Goal: Information Seeking & Learning: Learn about a topic

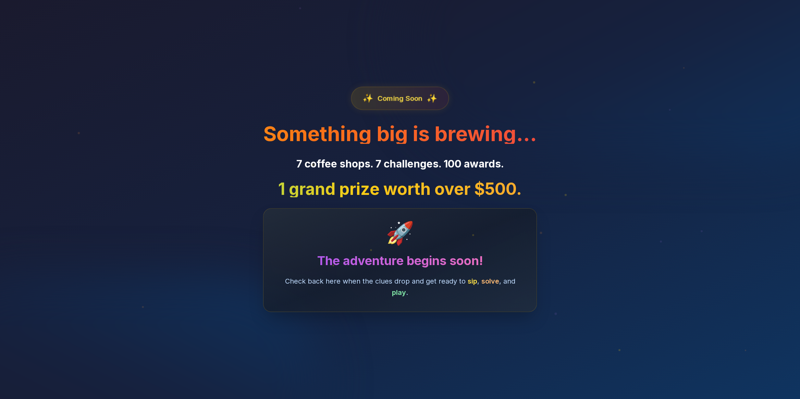
click at [416, 97] on span "Coming Soon" at bounding box center [399, 99] width 45 height 10
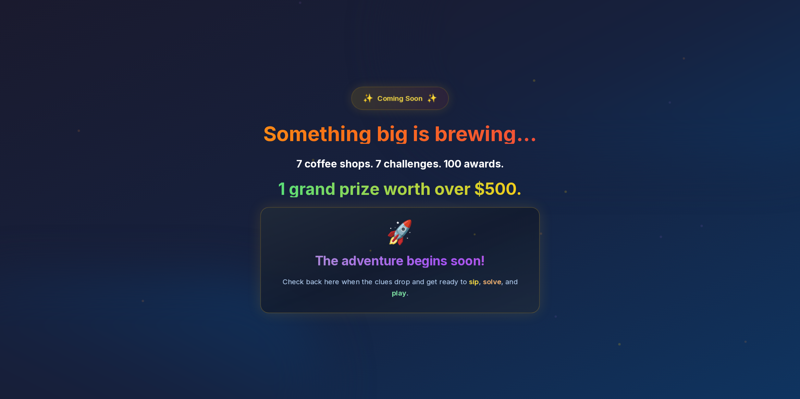
click at [414, 266] on h3 "The adventure begins soon!" at bounding box center [400, 261] width 252 height 14
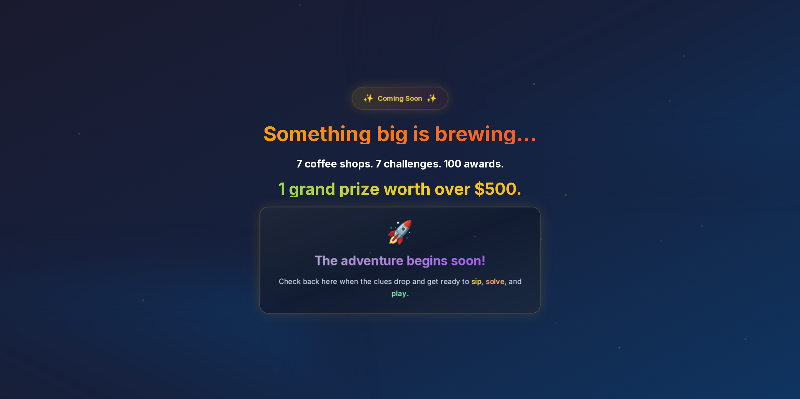
click at [396, 296] on span "play" at bounding box center [399, 293] width 15 height 9
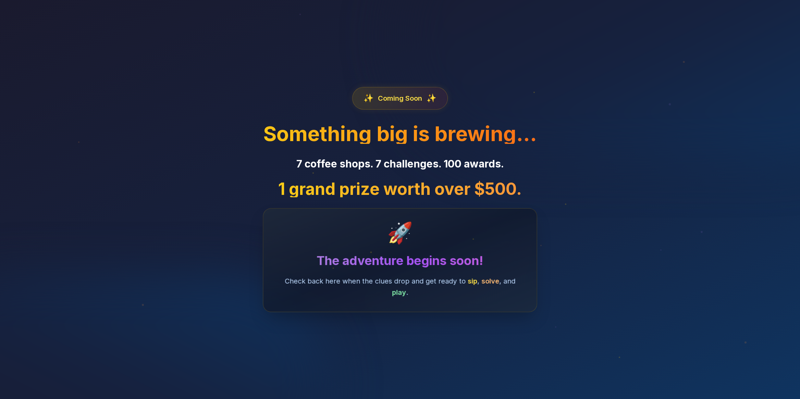
click at [253, 93] on div "✨ Coming Soon ✨ Something big is brewing… 7 coffee shops. 7 challenges. 100 awa…" at bounding box center [400, 199] width 526 height 399
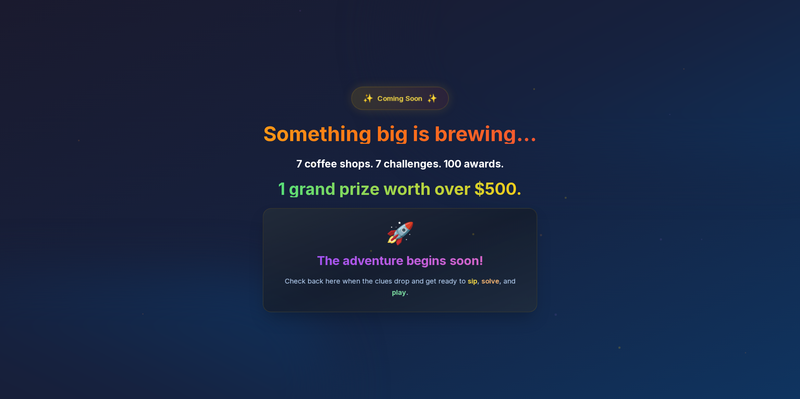
click at [429, 96] on span "✨" at bounding box center [431, 99] width 11 height 12
drag, startPoint x: 406, startPoint y: 99, endPoint x: 405, endPoint y: 103, distance: 4.7
click at [406, 99] on span "Coming Soon" at bounding box center [400, 99] width 45 height 10
click at [402, 140] on h1 "Something big is brewing…" at bounding box center [400, 133] width 274 height 21
click at [399, 218] on div "🚀" at bounding box center [400, 232] width 268 height 45
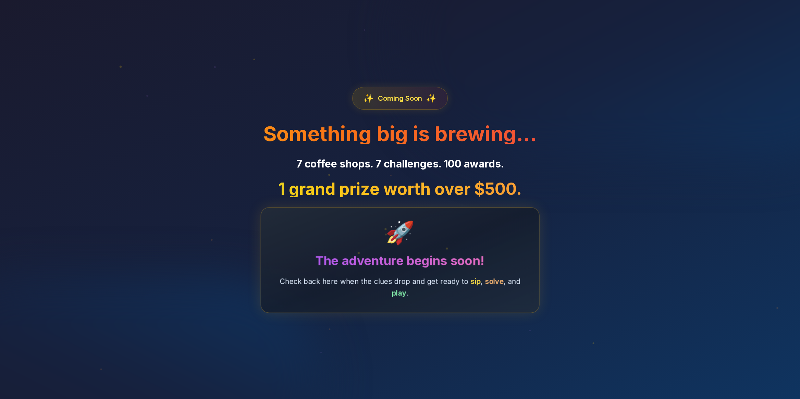
click at [429, 286] on p "Check back here when the clues drop and get ready to sip , solve , and play ." at bounding box center [400, 287] width 241 height 23
drag, startPoint x: 409, startPoint y: 141, endPoint x: 397, endPoint y: 114, distance: 29.6
click at [409, 141] on h1 "Something big is brewing…" at bounding box center [400, 133] width 274 height 21
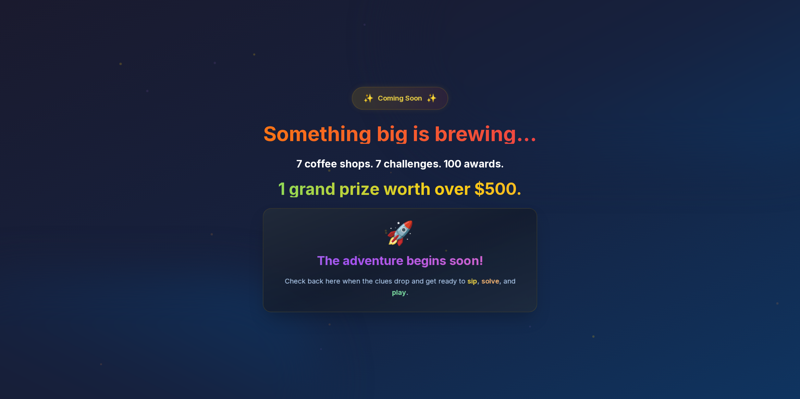
click at [393, 100] on span "Coming Soon" at bounding box center [400, 99] width 45 height 10
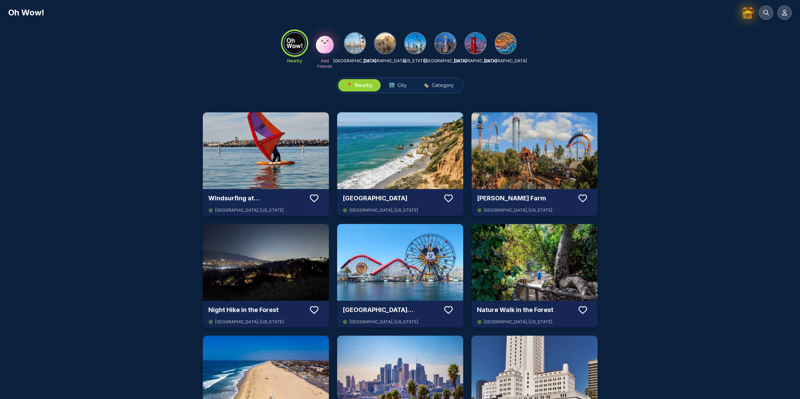
click at [751, 15] on img at bounding box center [748, 12] width 14 height 14
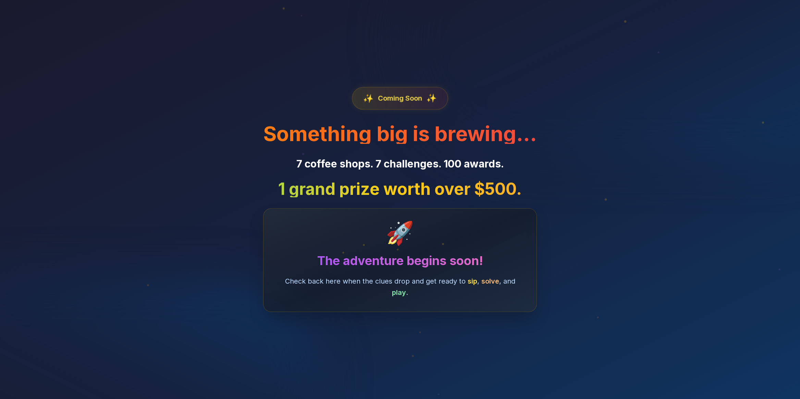
click at [413, 80] on div "✨ Coming Soon ✨ Something big is brewing… 7 coffee shops. 7 challenges. 100 awa…" at bounding box center [400, 199] width 526 height 399
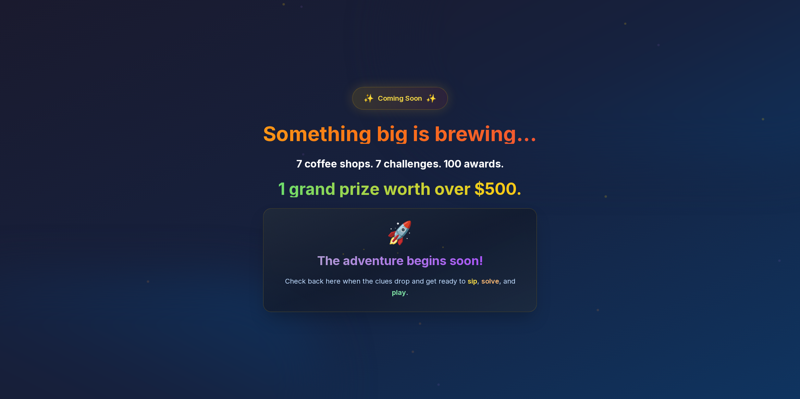
drag, startPoint x: 399, startPoint y: 142, endPoint x: 412, endPoint y: 144, distance: 12.6
click at [399, 142] on h1 "Something big is brewing…" at bounding box center [400, 133] width 274 height 21
